Goal: Transaction & Acquisition: Purchase product/service

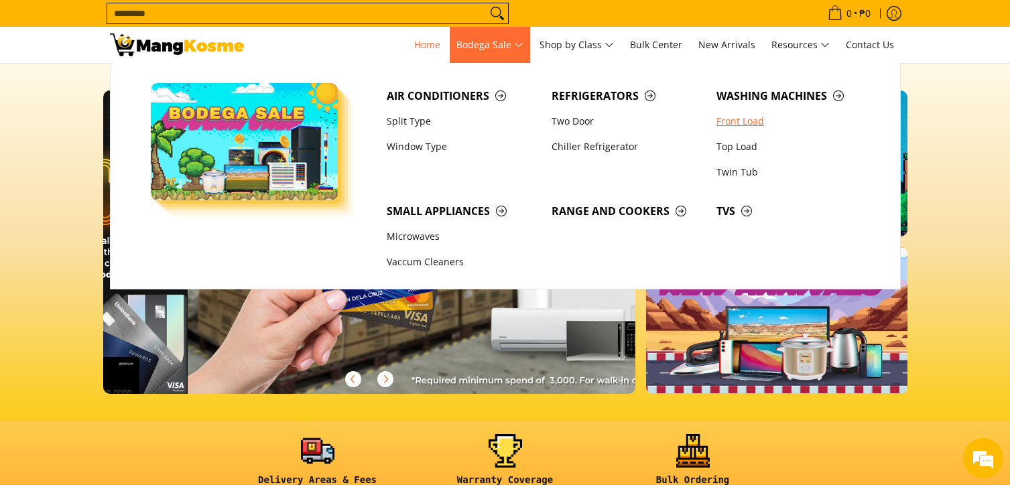
scroll to position [0, 1066]
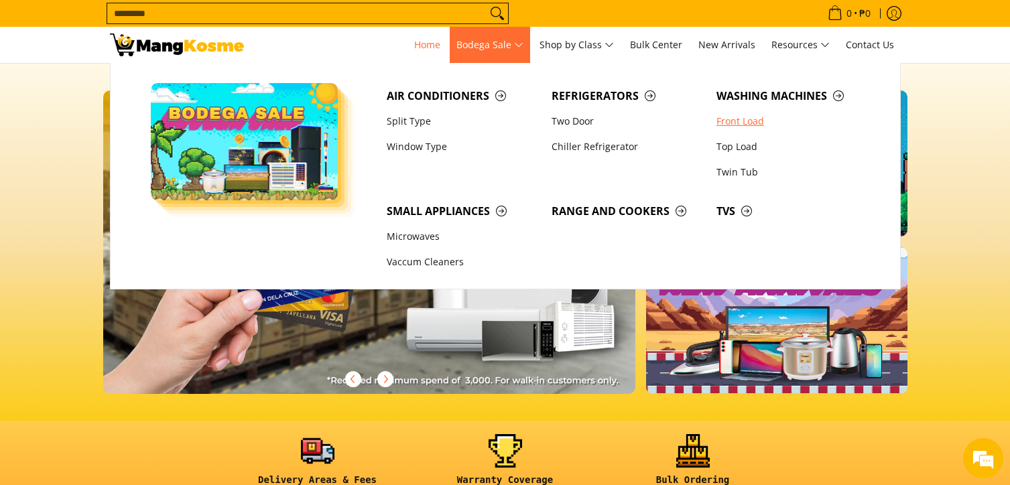
click at [747, 117] on link "Front Load" at bounding box center [792, 121] width 165 height 25
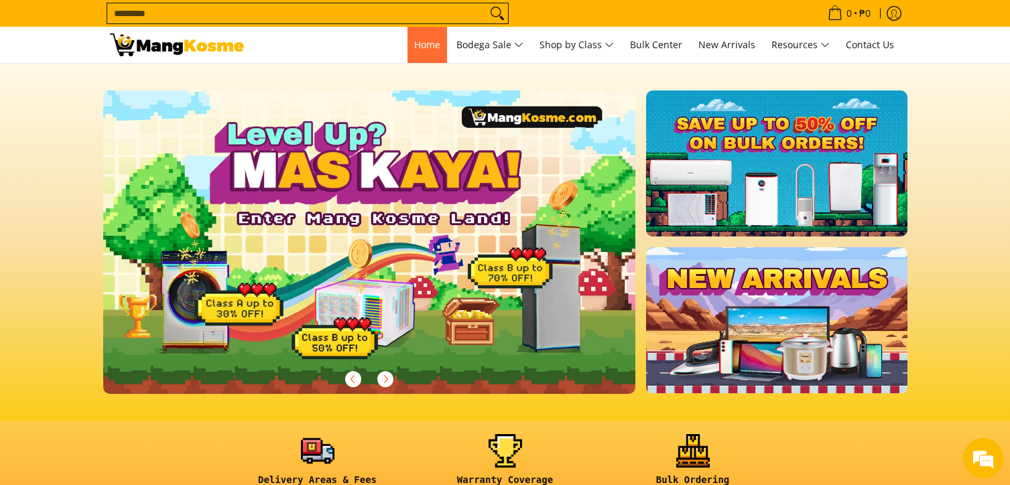
click at [414, 51] on link "Home" at bounding box center [428, 45] width 40 height 36
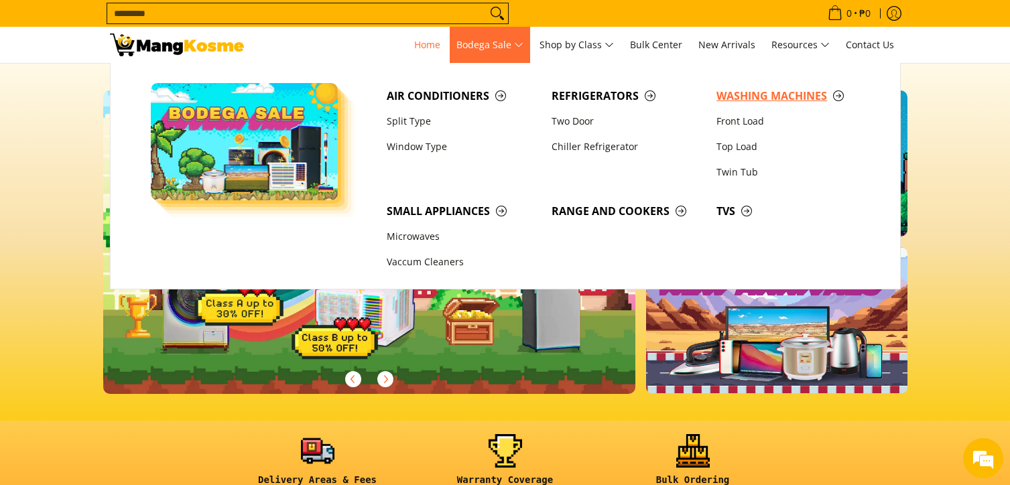
click at [778, 99] on span "Washing Machines" at bounding box center [792, 96] width 151 height 17
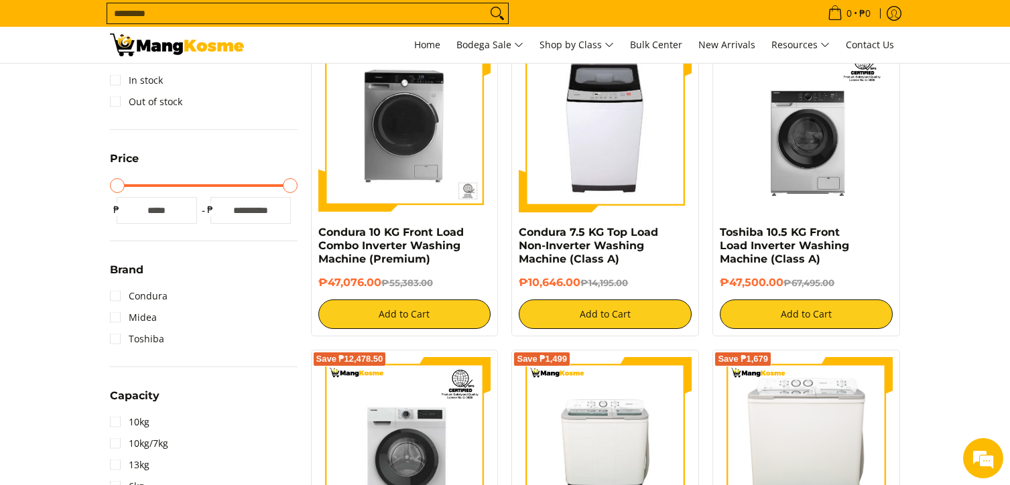
scroll to position [265, 0]
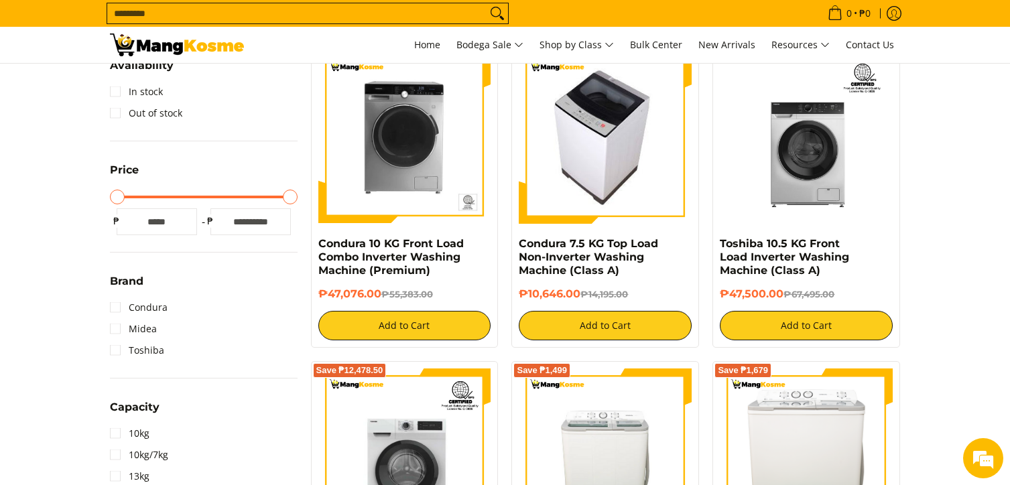
click at [609, 135] on img at bounding box center [606, 137] width 154 height 173
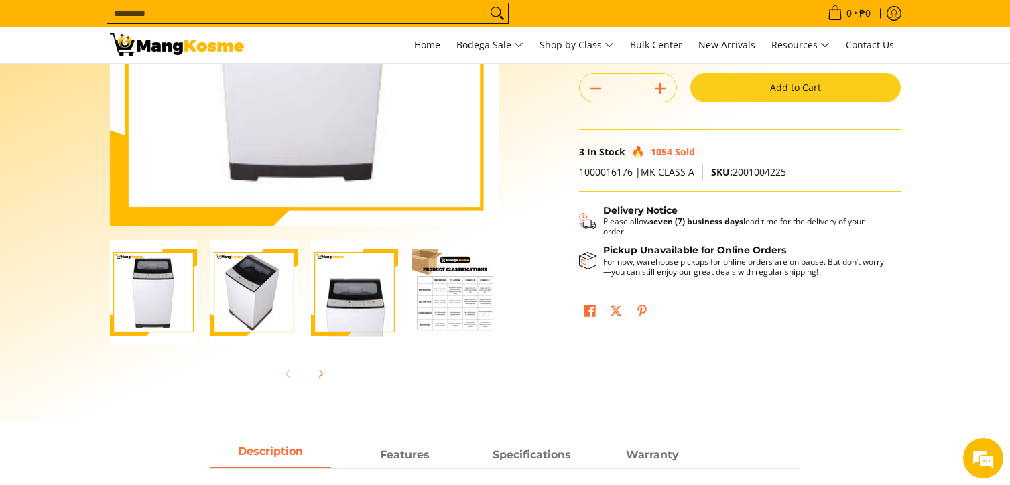
scroll to position [257, 0]
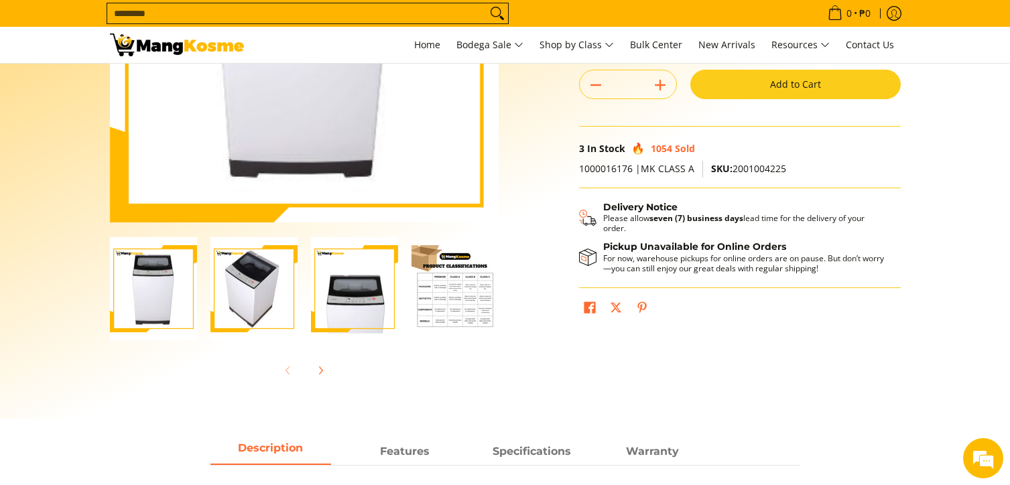
click at [247, 302] on img "Condura 7.5 KG Top Load Non-Inverter Washing Machine (Class A)-2" at bounding box center [253, 289] width 87 height 104
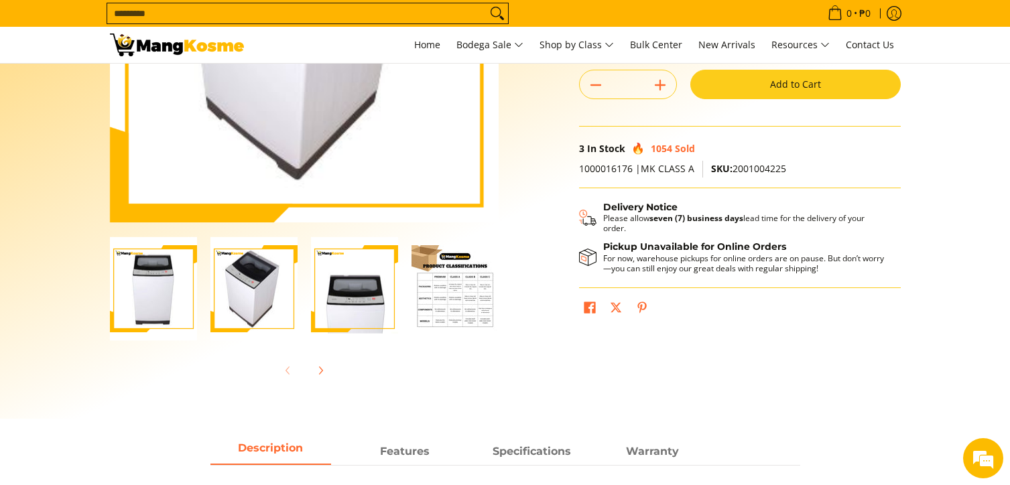
click at [349, 294] on img "Condura 7.5 KG Top Load Non-Inverter Washing Machine (Class A)-3" at bounding box center [354, 289] width 87 height 104
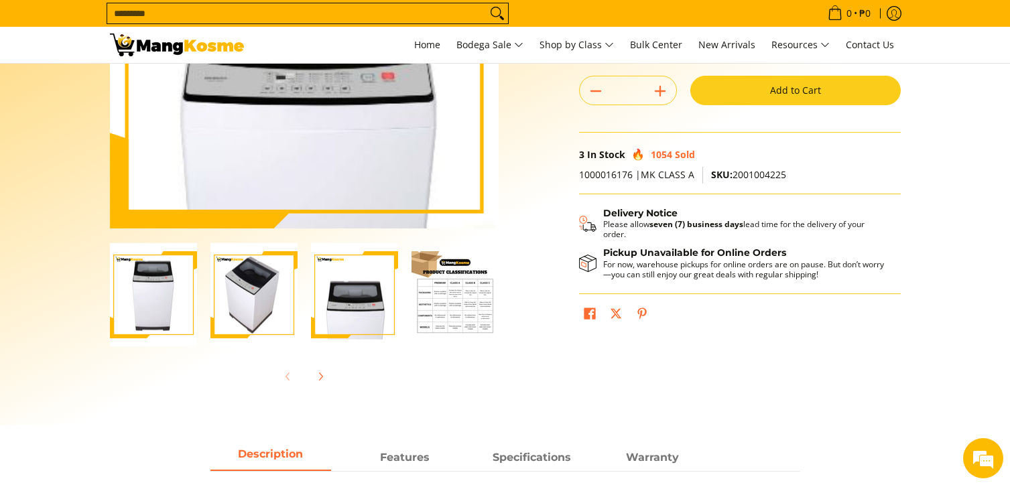
scroll to position [0, 0]
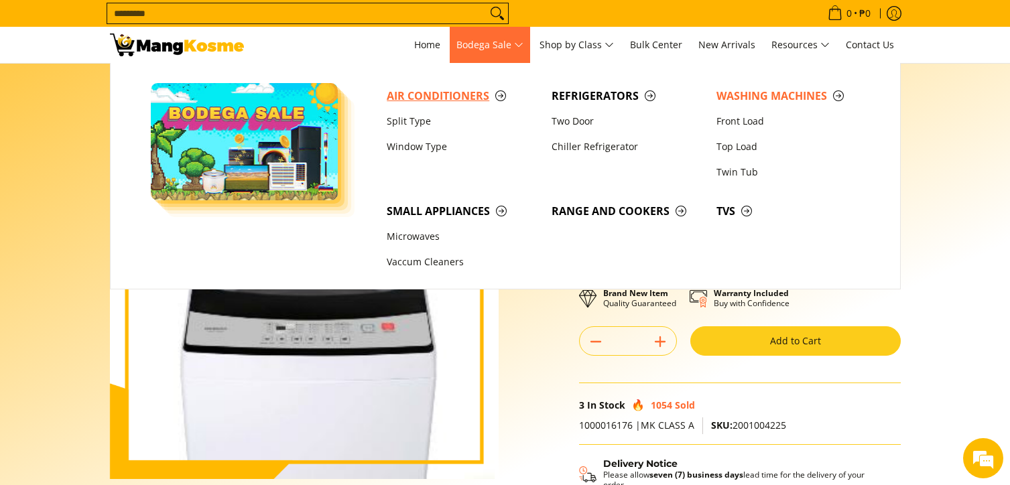
click at [456, 100] on span "Air Conditioners" at bounding box center [462, 96] width 151 height 17
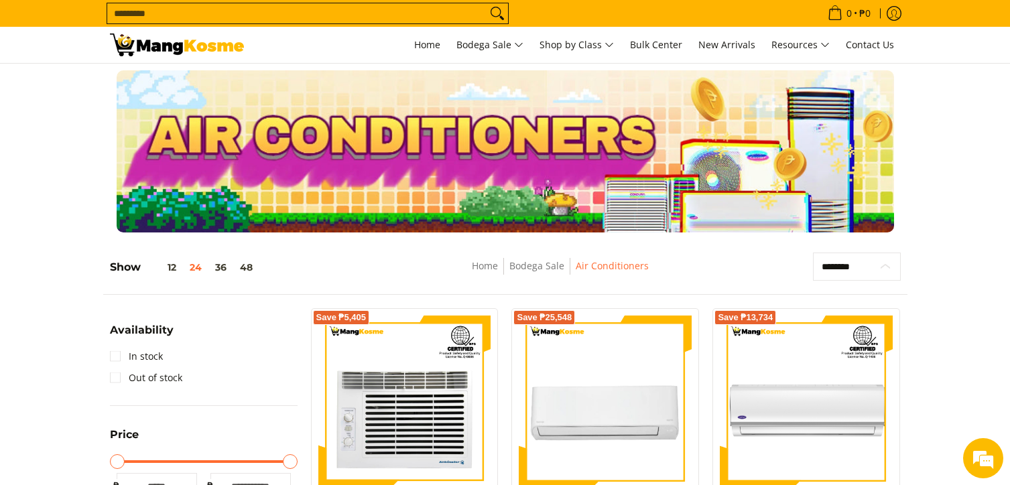
click at [883, 268] on select "**********" at bounding box center [857, 267] width 88 height 28
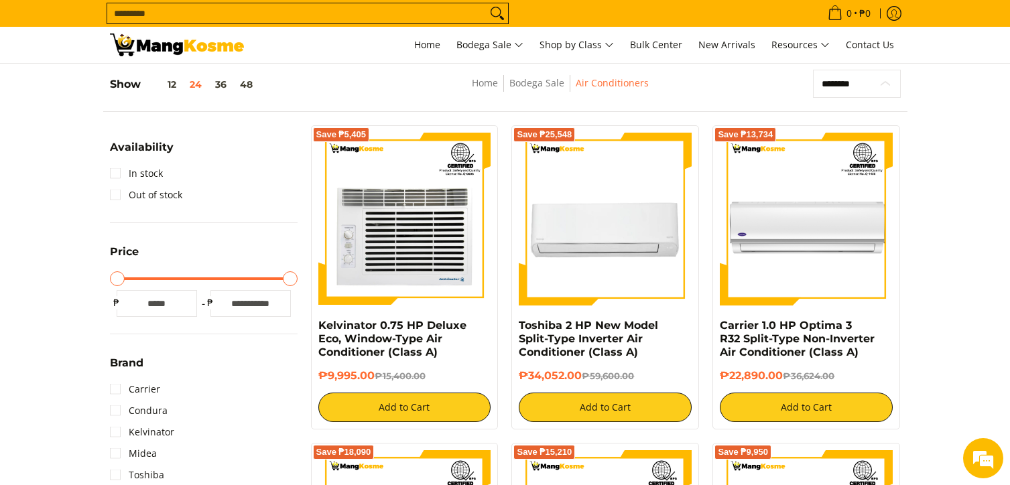
scroll to position [255, 0]
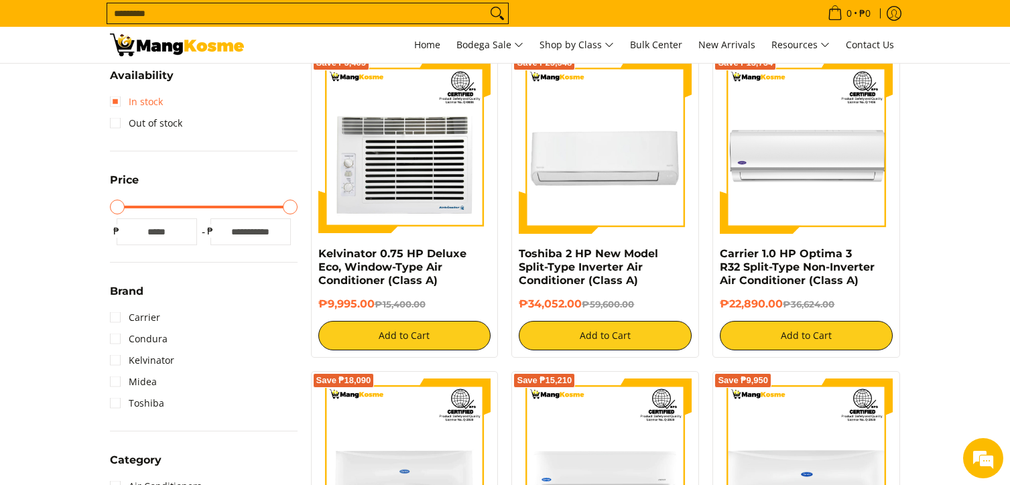
drag, startPoint x: 120, startPoint y: 103, endPoint x: 131, endPoint y: 143, distance: 41.8
click at [120, 103] on link "In stock" at bounding box center [136, 101] width 53 height 21
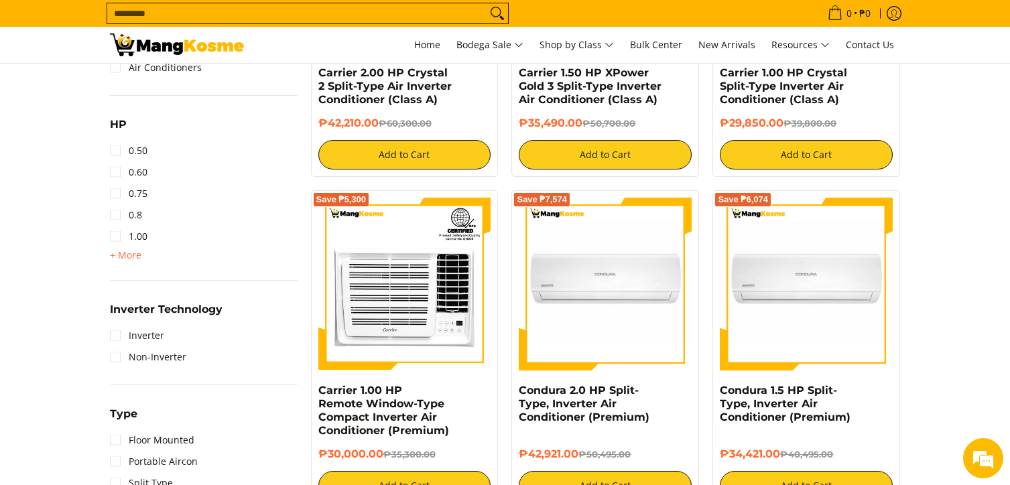
scroll to position [771, 0]
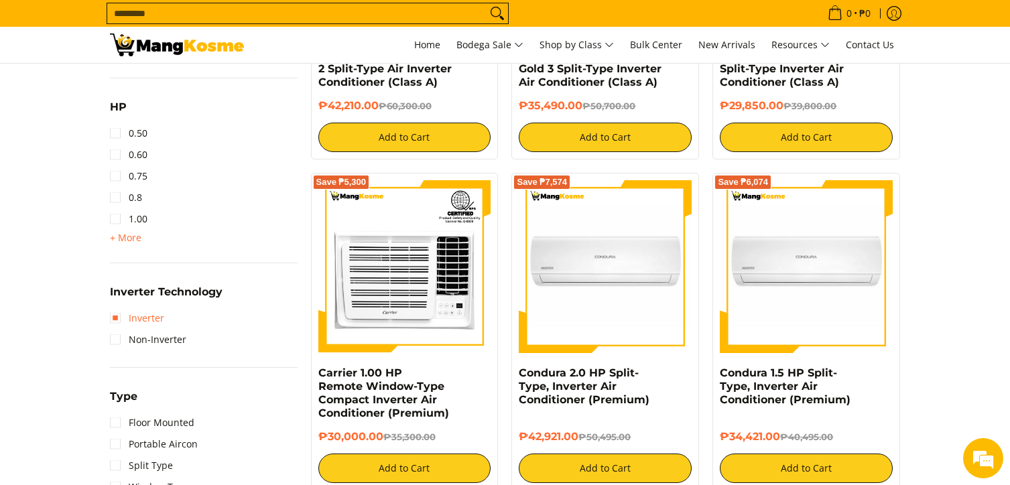
click at [115, 320] on link "Inverter" at bounding box center [137, 318] width 54 height 21
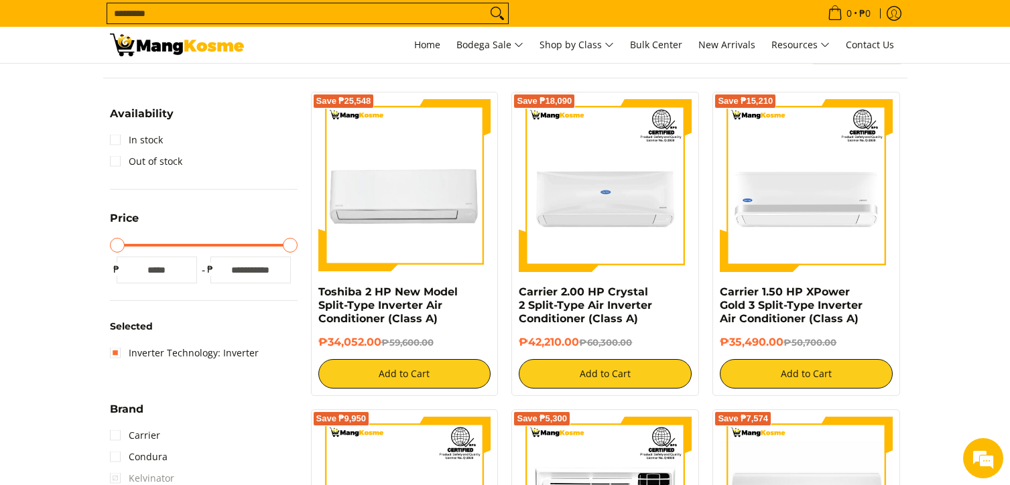
scroll to position [189, 0]
